Goal: Task Accomplishment & Management: Use online tool/utility

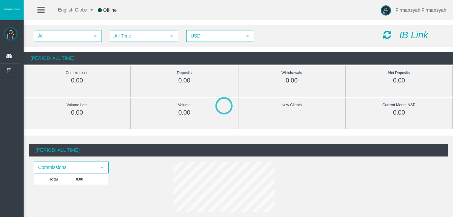
click at [229, 108] on div at bounding box center [414, 199] width 408 height 217
click at [229, 68] on section "All select All Time select 5 USD select USD IB Link (Period: All Time) Commissi…" at bounding box center [239, 45] width 430 height 46
click at [88, 165] on span "Commissions" at bounding box center [64, 167] width 61 height 10
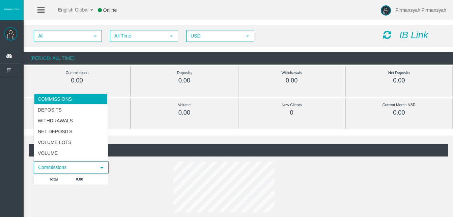
click at [88, 165] on span "Commissions" at bounding box center [64, 167] width 61 height 10
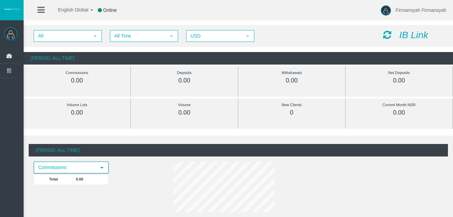
click at [88, 165] on span "Commissions" at bounding box center [64, 167] width 61 height 10
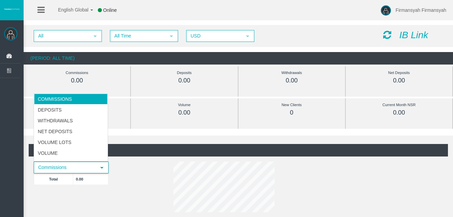
click at [88, 165] on span "Commissions" at bounding box center [64, 167] width 61 height 10
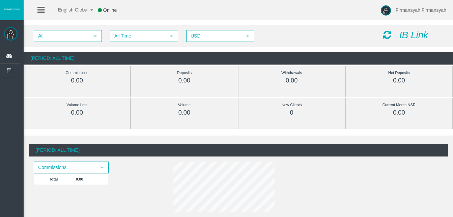
click at [39, 13] on icon at bounding box center [40, 10] width 7 height 8
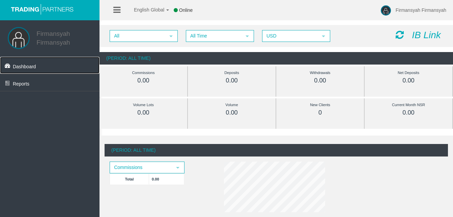
click at [48, 66] on link "Dashboard" at bounding box center [50, 65] width 100 height 17
click at [401, 37] on icon at bounding box center [400, 34] width 8 height 9
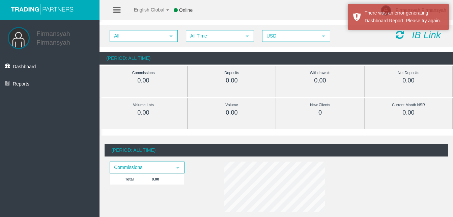
click at [420, 35] on icon "IB Link" at bounding box center [426, 35] width 29 height 10
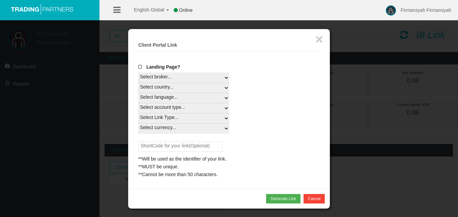
click at [154, 67] on span "Landing Page?" at bounding box center [163, 66] width 34 height 5
click at [0, 0] on input "Landing Page?" at bounding box center [0, 0] width 0 height 0
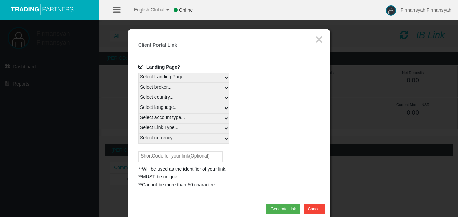
click at [226, 77] on select "Select Landing Page..." at bounding box center [183, 78] width 91 height 10
click at [224, 88] on select "Select broker... T4Trade" at bounding box center [183, 88] width 91 height 10
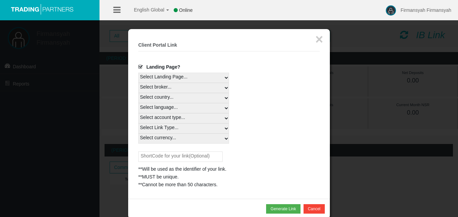
click at [224, 88] on select "Select broker... T4Trade" at bounding box center [183, 88] width 91 height 10
click at [222, 98] on select "Select country... Rest of the World" at bounding box center [183, 98] width 91 height 10
click at [180, 99] on select "Select country... Rest of the World" at bounding box center [183, 98] width 91 height 10
click at [222, 105] on select "Select language... English Japanese Chinese Portuguese Spanish Czech German Fre…" at bounding box center [183, 108] width 91 height 10
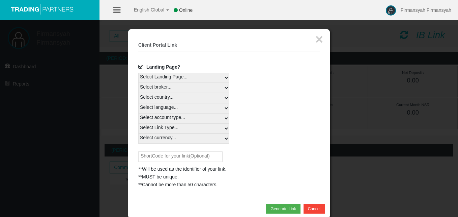
click at [222, 105] on select "Select language... English Japanese Chinese Portuguese Spanish Czech German Fre…" at bounding box center [183, 108] width 91 height 10
select select
click at [138, 103] on select "Select language... English Japanese Chinese Portuguese Spanish Czech German Fre…" at bounding box center [183, 108] width 91 height 10
click at [202, 118] on select "Select account type... All Platforms MT4 LiveFloatingSpreadAccount MT4 Cent MT4…" at bounding box center [183, 118] width 91 height 10
select select
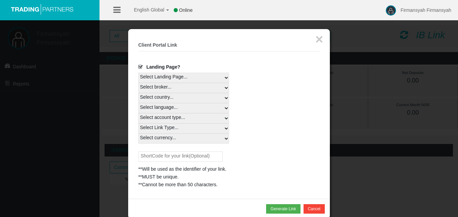
click at [138, 113] on select "Select account type... All Platforms MT4 LiveFloatingSpreadAccount MT4 Cent MT4…" at bounding box center [183, 118] width 91 height 10
click at [193, 117] on select "Select account type... All Platforms MT4 LiveFloatingSpreadAccount MT4 Cent MT4…" at bounding box center [183, 118] width 91 height 10
click at [138, 113] on select "Select account type... All Platforms MT4 LiveFloatingSpreadAccount MT4 Cent MT4…" at bounding box center [183, 118] width 91 height 10
click at [182, 127] on select "Select Link Type... Real" at bounding box center [183, 128] width 91 height 10
select select "Real"
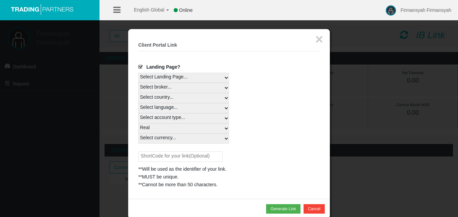
click at [138, 123] on select "Select Link Type... Real" at bounding box center [183, 128] width 91 height 10
click at [205, 137] on select "Select currency... All Currencies" at bounding box center [183, 138] width 91 height 10
select select "All Currencies"
click at [138, 133] on select "Select currency... All Currencies" at bounding box center [183, 138] width 91 height 10
click at [193, 157] on input "text" at bounding box center [180, 156] width 84 height 10
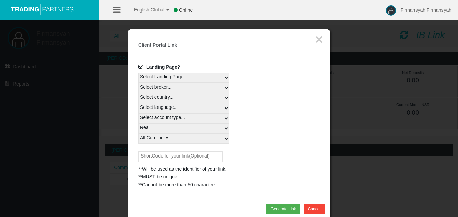
click at [257, 152] on div "**Will be used as the identifier of your link. **MUST be unique. **Cannot be mo…" at bounding box center [229, 169] width 182 height 37
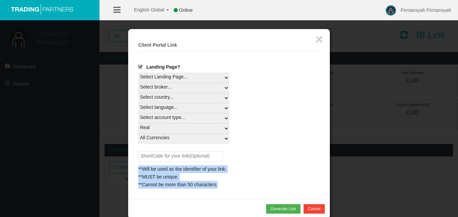
drag, startPoint x: 220, startPoint y: 184, endPoint x: 137, endPoint y: 169, distance: 84.5
click at [137, 169] on div "× Client Portal Link Create client link Create partner link Your links Master I…" at bounding box center [229, 113] width 202 height 169
copy div "**Will be used as the identifier of your link. **MUST be unique. **Cannot be mo…"
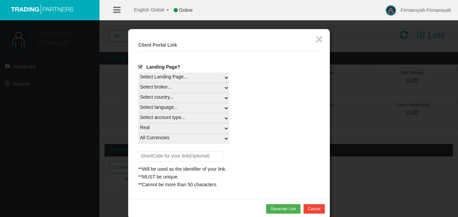
click at [169, 152] on input "text" at bounding box center [180, 156] width 84 height 10
type input "g"
click at [289, 208] on button "Generate Link" at bounding box center [283, 208] width 34 height 9
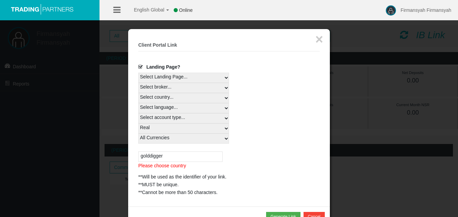
click at [187, 157] on input "golddigger" at bounding box center [180, 156] width 84 height 10
type input "golddigger22"
click at [283, 215] on button "Generate Link" at bounding box center [283, 216] width 34 height 9
click at [316, 40] on button "×" at bounding box center [319, 38] width 8 height 13
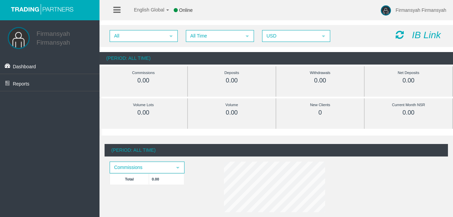
click at [424, 32] on icon "IB Link" at bounding box center [426, 35] width 29 height 10
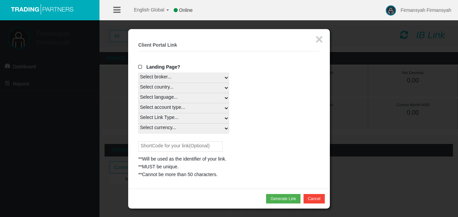
click at [141, 66] on span at bounding box center [141, 66] width 7 height 5
click at [0, 0] on input "Landing Page?" at bounding box center [0, 0] width 0 height 0
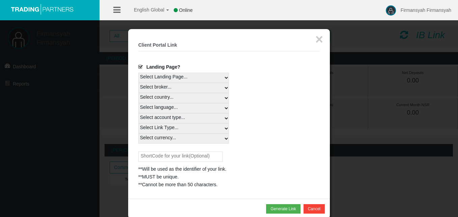
click at [141, 66] on span at bounding box center [141, 66] width 7 height 5
click at [0, 0] on input "Landing Page?" at bounding box center [0, 0] width 0 height 0
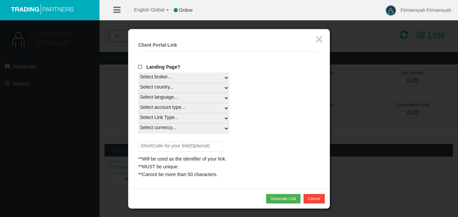
click at [168, 77] on select "Select broker... T4Trade" at bounding box center [183, 78] width 91 height 10
click at [167, 89] on select "Select country... Rest of the World" at bounding box center [183, 88] width 91 height 10
click at [167, 100] on select "Select language... English Japanese Chinese Portuguese Spanish Czech German Fre…" at bounding box center [183, 98] width 91 height 10
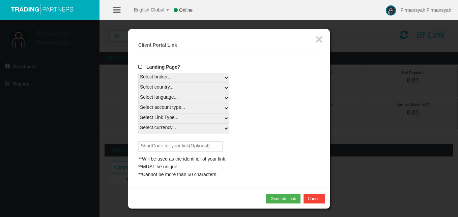
click at [167, 100] on select "Select language... English Japanese Chinese Portuguese Spanish Czech German Fre…" at bounding box center [183, 98] width 91 height 10
select select
click at [138, 93] on select "Select language... English Japanese Chinese Portuguese Spanish Czech German Fre…" at bounding box center [183, 98] width 91 height 10
click at [276, 196] on button "Generate Link" at bounding box center [283, 198] width 34 height 9
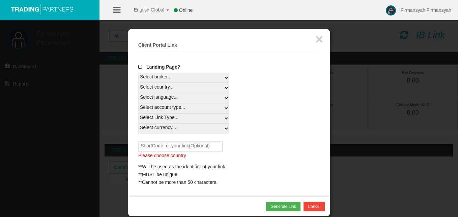
click at [196, 150] on input "text" at bounding box center [180, 146] width 84 height 10
click at [273, 207] on button "Generate Link" at bounding box center [283, 205] width 34 height 9
click at [282, 206] on button "Generate Link" at bounding box center [283, 205] width 34 height 9
click at [205, 149] on input "GLDG@XAU" at bounding box center [180, 146] width 84 height 10
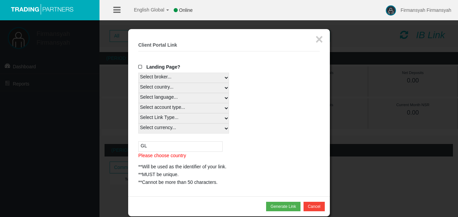
type input "G"
click at [209, 89] on select "Select country... Rest of the World" at bounding box center [183, 88] width 91 height 10
select select
click at [138, 83] on select "Select country... Rest of the World" at bounding box center [183, 88] width 91 height 10
click at [180, 98] on select "Select language... English Japanese Chinese Portuguese Spanish Czech German Fre…" at bounding box center [183, 98] width 91 height 10
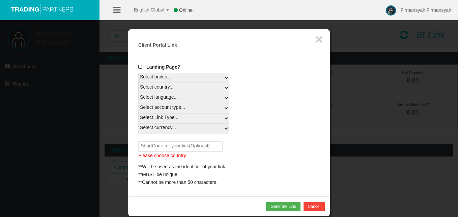
select select
click at [138, 93] on select "Select language... English Japanese Chinese Portuguese Spanish Czech German Fre…" at bounding box center [183, 98] width 91 height 10
click at [169, 107] on select "Select account type... All Platforms MT4 LiveFloatingSpreadAccount MT4 Cent MT4…" at bounding box center [183, 108] width 91 height 10
click at [178, 108] on select "Select account type... All Platforms MT4 LiveFloatingSpreadAccount MT4 Cent MT4…" at bounding box center [183, 108] width 91 height 10
select select
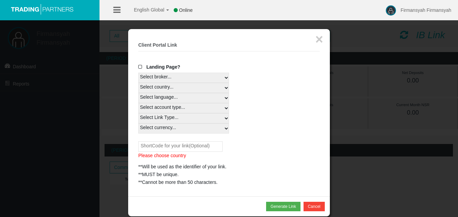
click at [138, 103] on select "Select account type... All Platforms MT4 LiveFloatingSpreadAccount MT4 Cent MT4…" at bounding box center [183, 108] width 91 height 10
click at [166, 119] on select "Select Link Type... Real" at bounding box center [183, 118] width 91 height 10
select select "Real"
click at [138, 113] on select "Select Link Type... Real" at bounding box center [183, 118] width 91 height 10
click at [174, 129] on select "Select currency... All Currencies" at bounding box center [183, 128] width 91 height 10
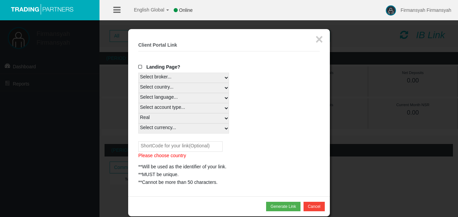
select select "All Currencies"
click at [138, 123] on select "Select currency... All Currencies" at bounding box center [183, 128] width 91 height 10
click at [163, 143] on input "text" at bounding box center [180, 146] width 84 height 10
type input "GLD@XAU"
click at [276, 205] on button "Generate Link" at bounding box center [283, 205] width 34 height 9
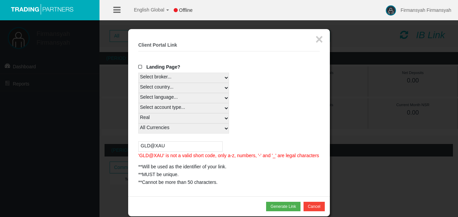
click at [187, 144] on input "GLD@XAU" at bounding box center [180, 146] width 84 height 10
type input "D"
type input "GOLDXAU22"
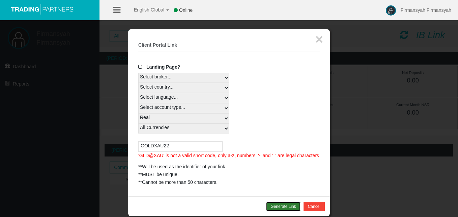
click at [278, 203] on button "Generate Link" at bounding box center [283, 205] width 34 height 9
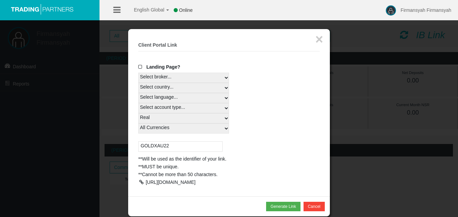
drag, startPoint x: 190, startPoint y: 196, endPoint x: 139, endPoint y: 182, distance: 52.2
click at [139, 182] on div "[URL][DOMAIN_NAME]" at bounding box center [229, 182] width 182 height 8
click at [245, 169] on div "**MUST be unique." at bounding box center [229, 167] width 182 height 8
click at [141, 183] on div at bounding box center [141, 182] width 6 height 5
click at [317, 39] on button "×" at bounding box center [319, 38] width 8 height 13
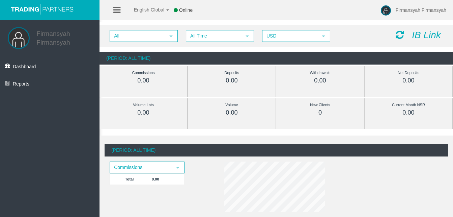
click at [426, 32] on icon "IB Link" at bounding box center [426, 35] width 29 height 10
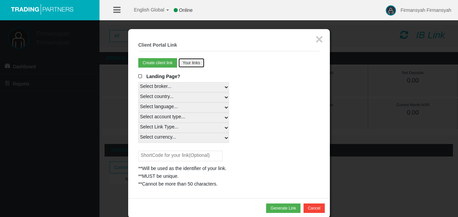
click at [193, 64] on button "Your links" at bounding box center [191, 62] width 26 height 9
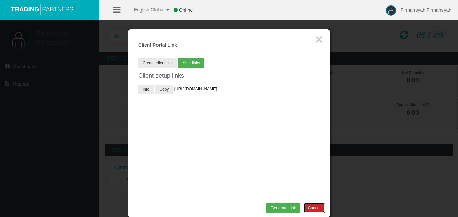
click at [319, 209] on button "Cancel" at bounding box center [314, 207] width 21 height 9
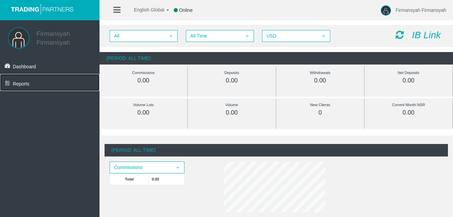
click at [45, 86] on link "Reports" at bounding box center [50, 82] width 100 height 17
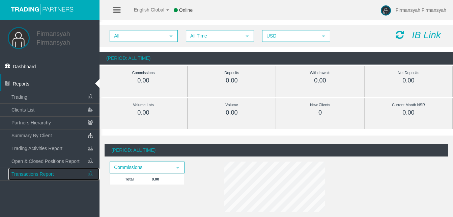
click at [59, 171] on link "Transactions Report" at bounding box center [53, 174] width 91 height 12
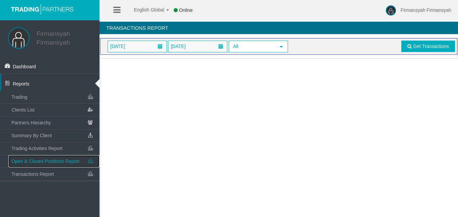
click at [54, 163] on span "Open & Closed Positions Report" at bounding box center [45, 160] width 68 height 5
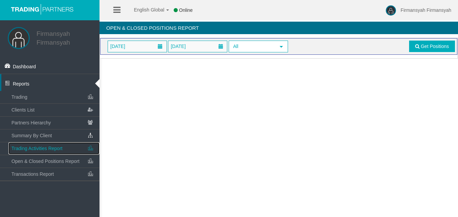
click at [52, 148] on span "Trading Activities Report" at bounding box center [36, 147] width 51 height 5
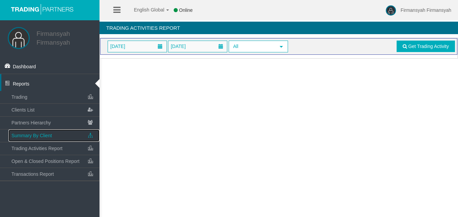
click at [52, 137] on link "Summary By Client" at bounding box center [53, 135] width 91 height 12
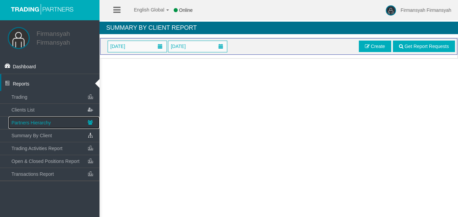
click at [45, 122] on span "Partners Hierarchy" at bounding box center [30, 122] width 39 height 5
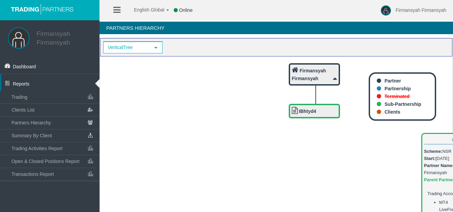
click at [319, 114] on div "IBhtyd4" at bounding box center [314, 111] width 45 height 8
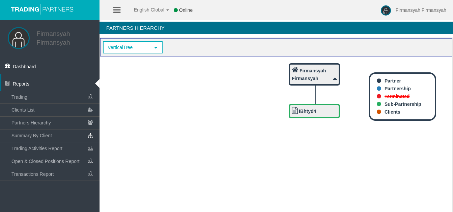
click at [354, 140] on icon "IBhtyd4 Firmansyah Firmansyah" at bounding box center [276, 184] width 352 height 256
click at [312, 68] on b "Firmansyah Firmansyah" at bounding box center [309, 74] width 34 height 13
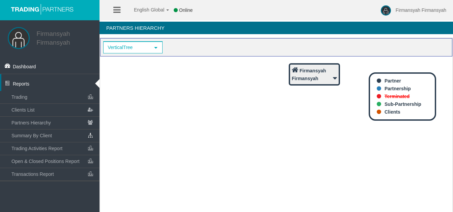
click at [312, 68] on b "Firmansyah Firmansyah" at bounding box center [309, 74] width 34 height 13
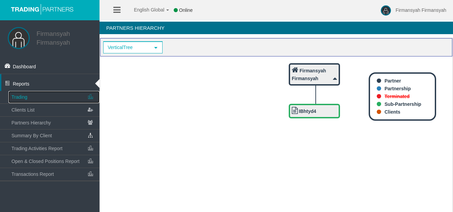
click at [52, 96] on link "Trading" at bounding box center [53, 97] width 91 height 12
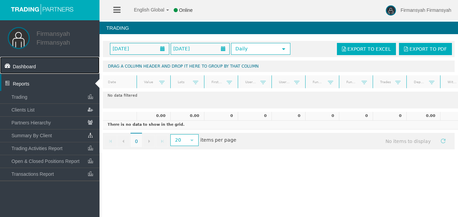
click at [36, 68] on link "Dashboard" at bounding box center [50, 65] width 100 height 17
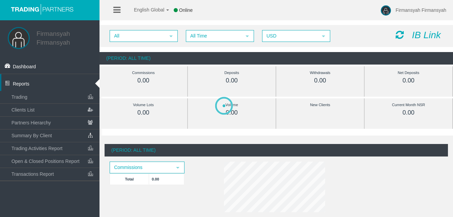
click at [424, 34] on icon "IB Link" at bounding box center [426, 35] width 29 height 10
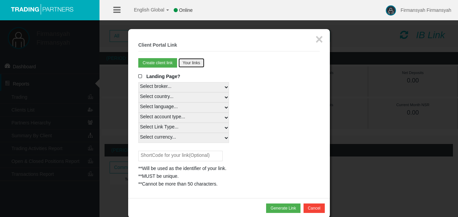
click at [194, 62] on button "Your links" at bounding box center [191, 62] width 26 height 9
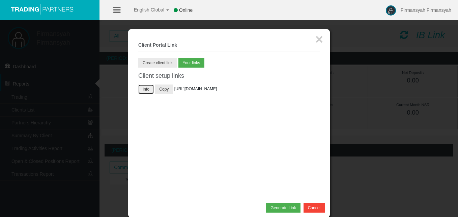
click at [147, 90] on button "Info" at bounding box center [146, 88] width 16 height 9
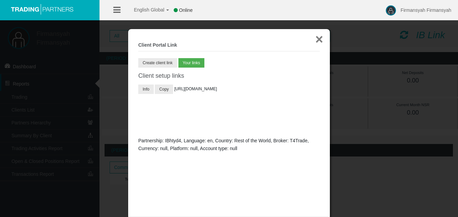
click at [319, 39] on button "×" at bounding box center [319, 38] width 8 height 13
